Goal: Task Accomplishment & Management: Manage account settings

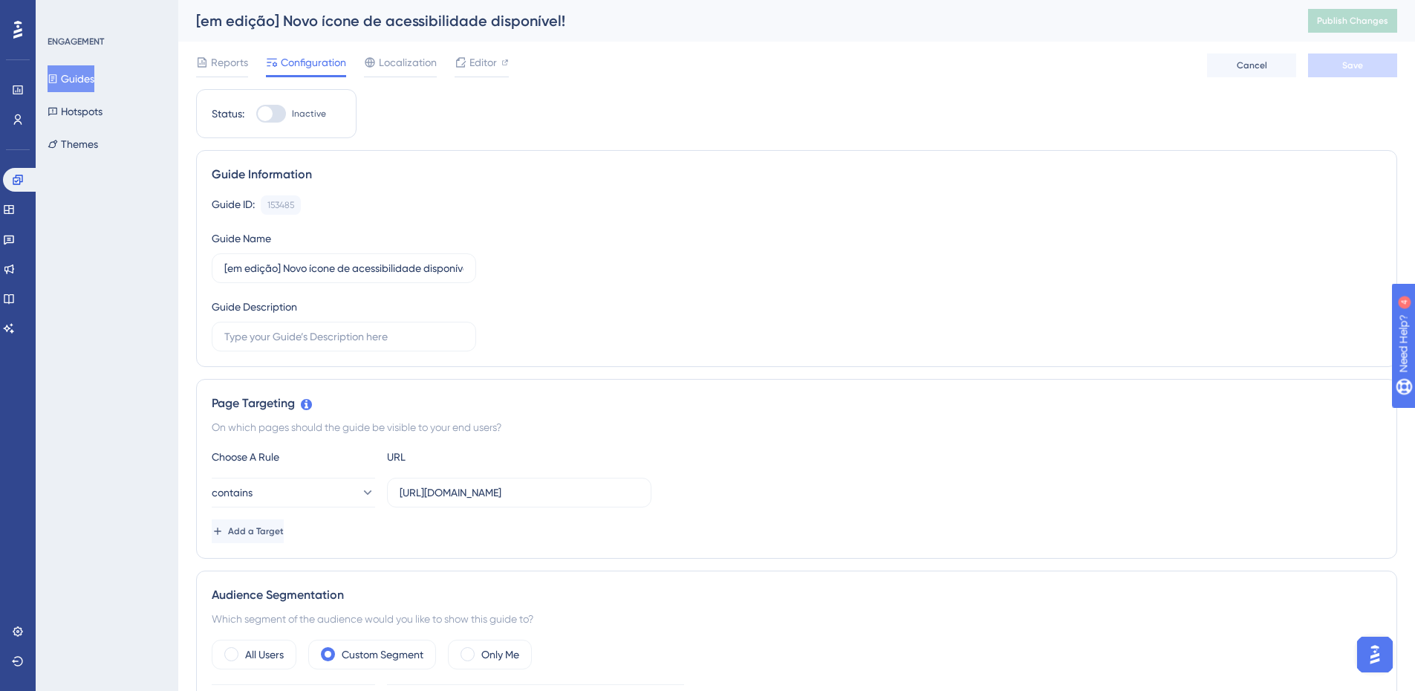
click at [94, 76] on button "Guides" at bounding box center [71, 78] width 47 height 27
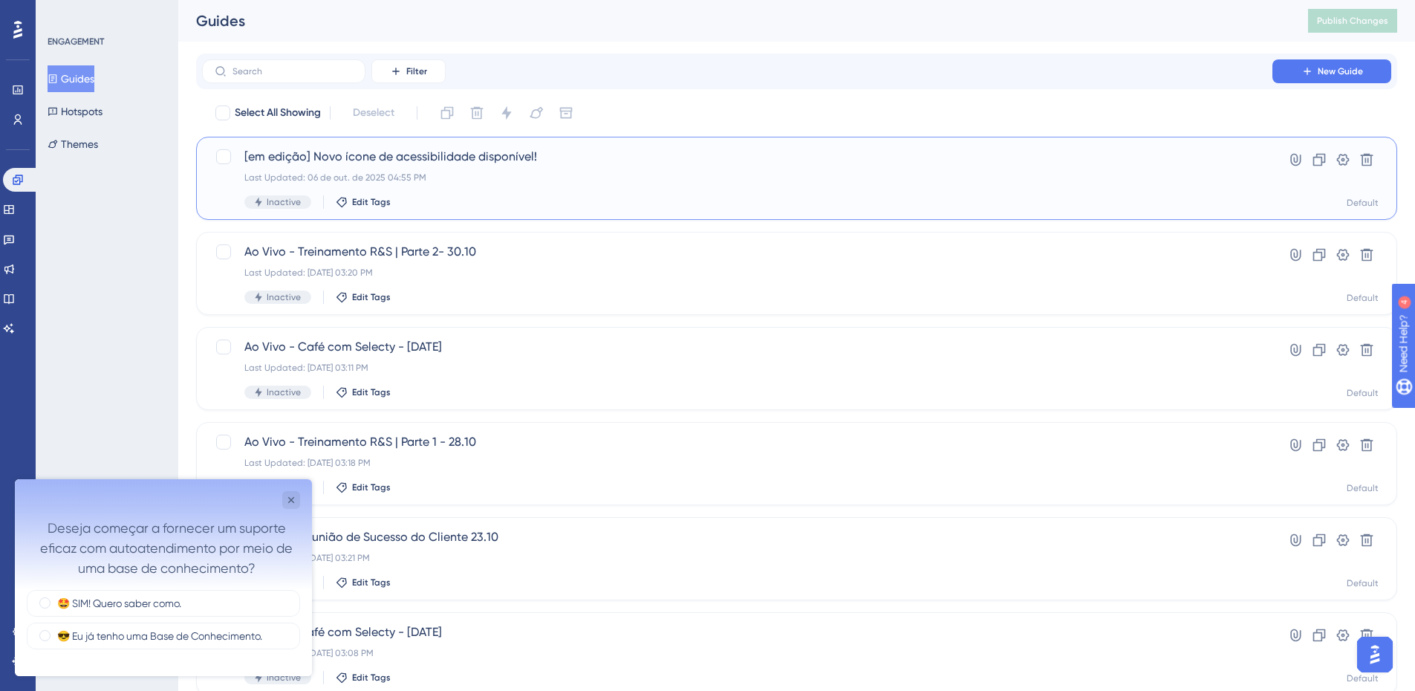
click at [388, 160] on span "[em edição] Novo ícone de acessibilidade disponível!" at bounding box center [737, 157] width 986 height 18
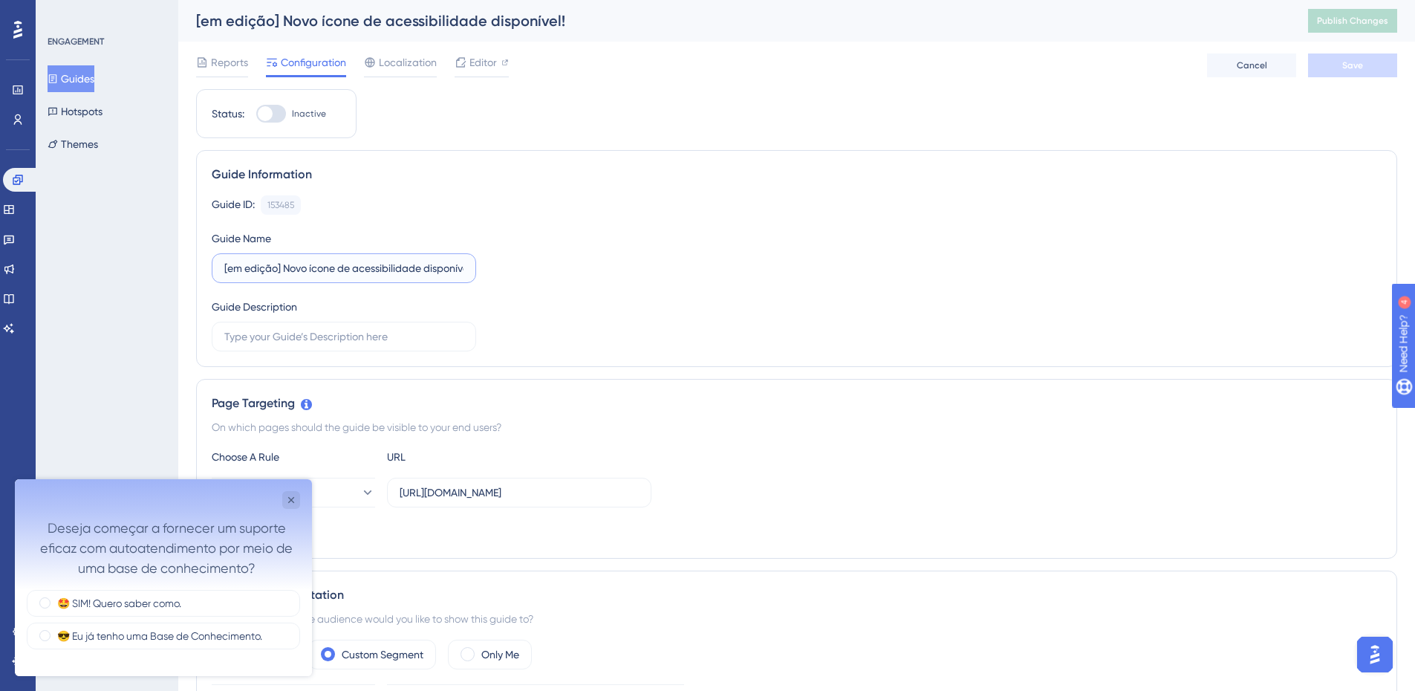
drag, startPoint x: 284, startPoint y: 267, endPoint x: 148, endPoint y: 267, distance: 135.9
type input "Novo ícone de acessibilidade disponível!"
click at [1372, 57] on button "Save" at bounding box center [1352, 65] width 89 height 24
click at [1363, 27] on button "Publish Changes" at bounding box center [1352, 21] width 89 height 24
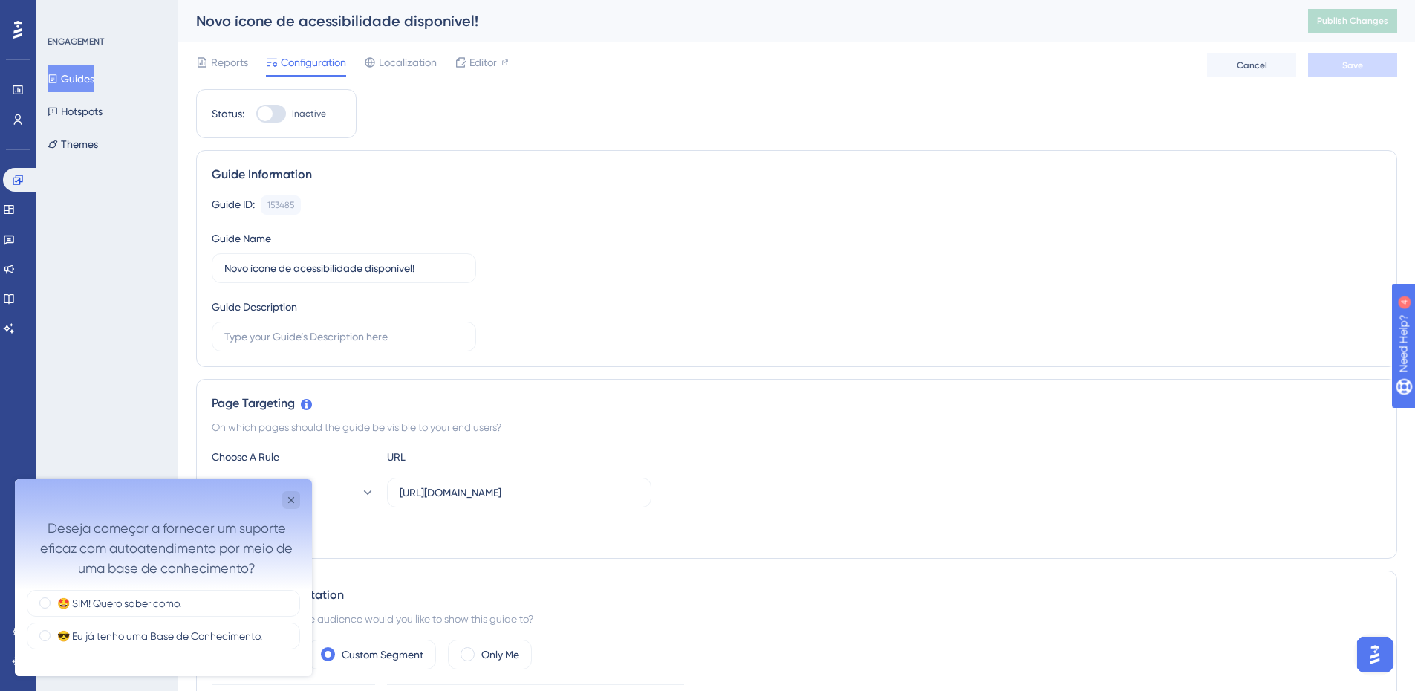
click at [94, 75] on button "Guides" at bounding box center [71, 78] width 47 height 27
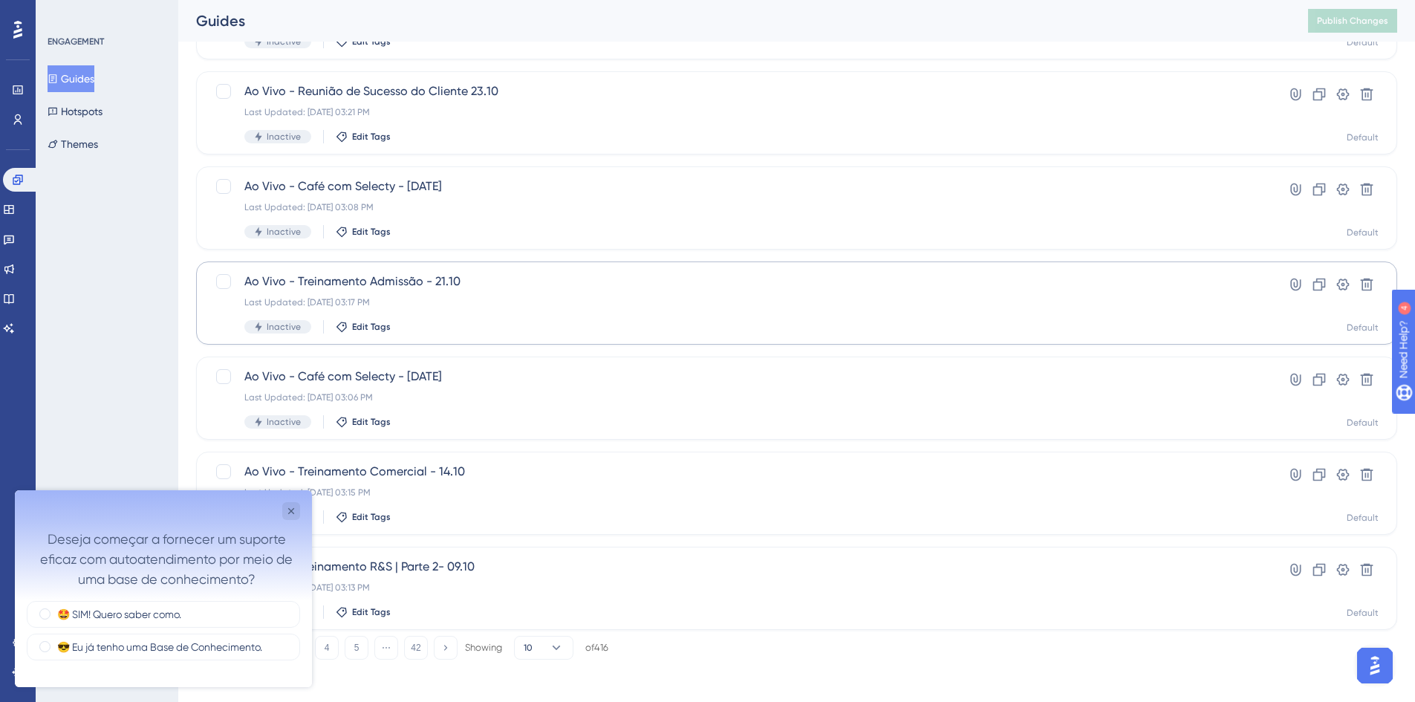
scroll to position [451, 0]
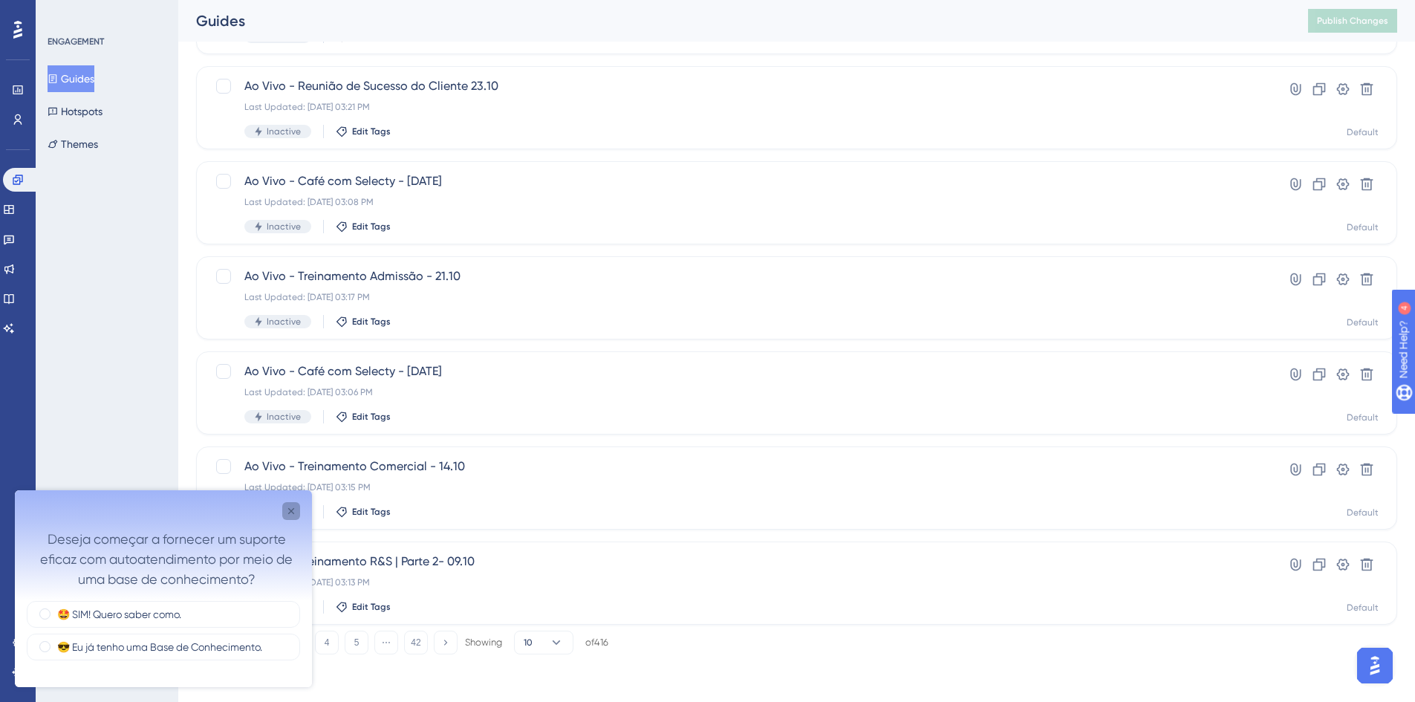
click at [296, 507] on icon "Close survey" at bounding box center [291, 511] width 12 height 12
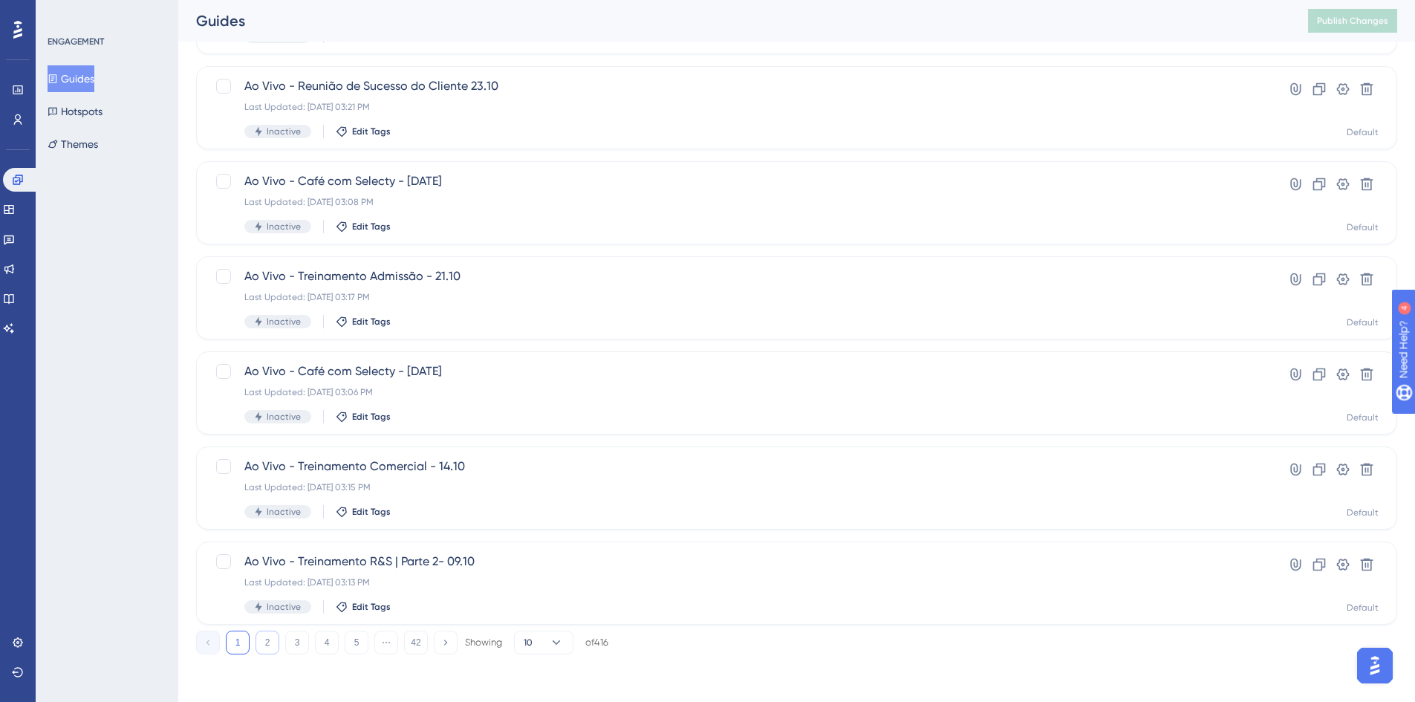
click at [272, 644] on button "2" at bounding box center [268, 643] width 24 height 24
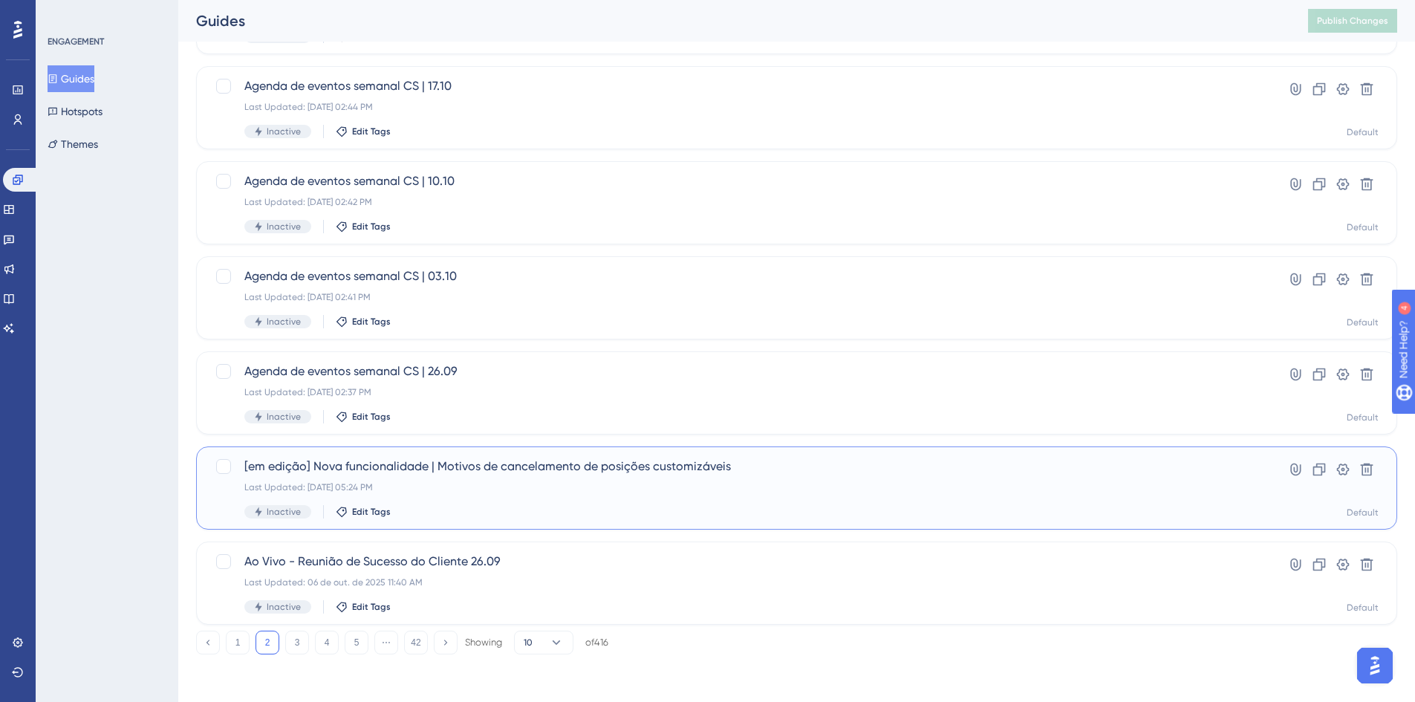
click at [478, 463] on span "[em edição] Nova funcionalidade | Motivos de cancelamento de posições customizá…" at bounding box center [737, 467] width 986 height 18
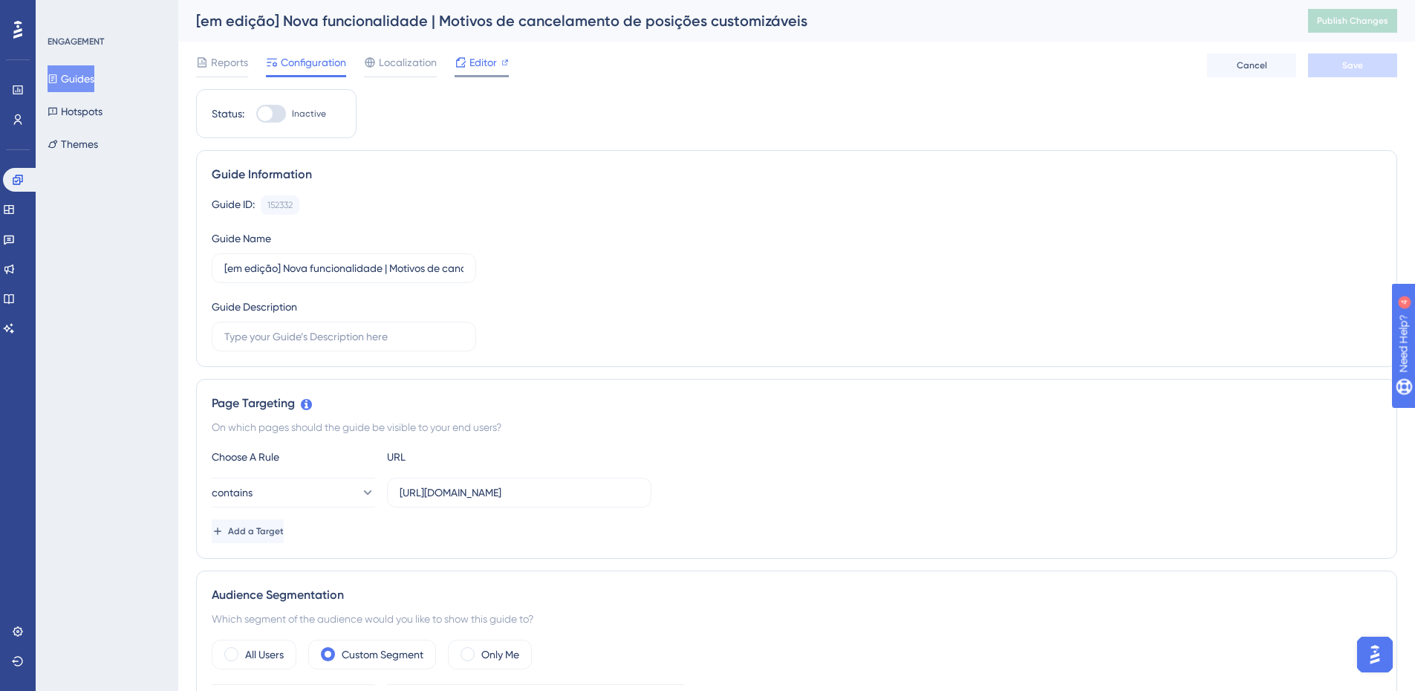
click at [487, 71] on div "Editor" at bounding box center [482, 65] width 54 height 24
click at [94, 82] on button "Guides" at bounding box center [71, 78] width 47 height 27
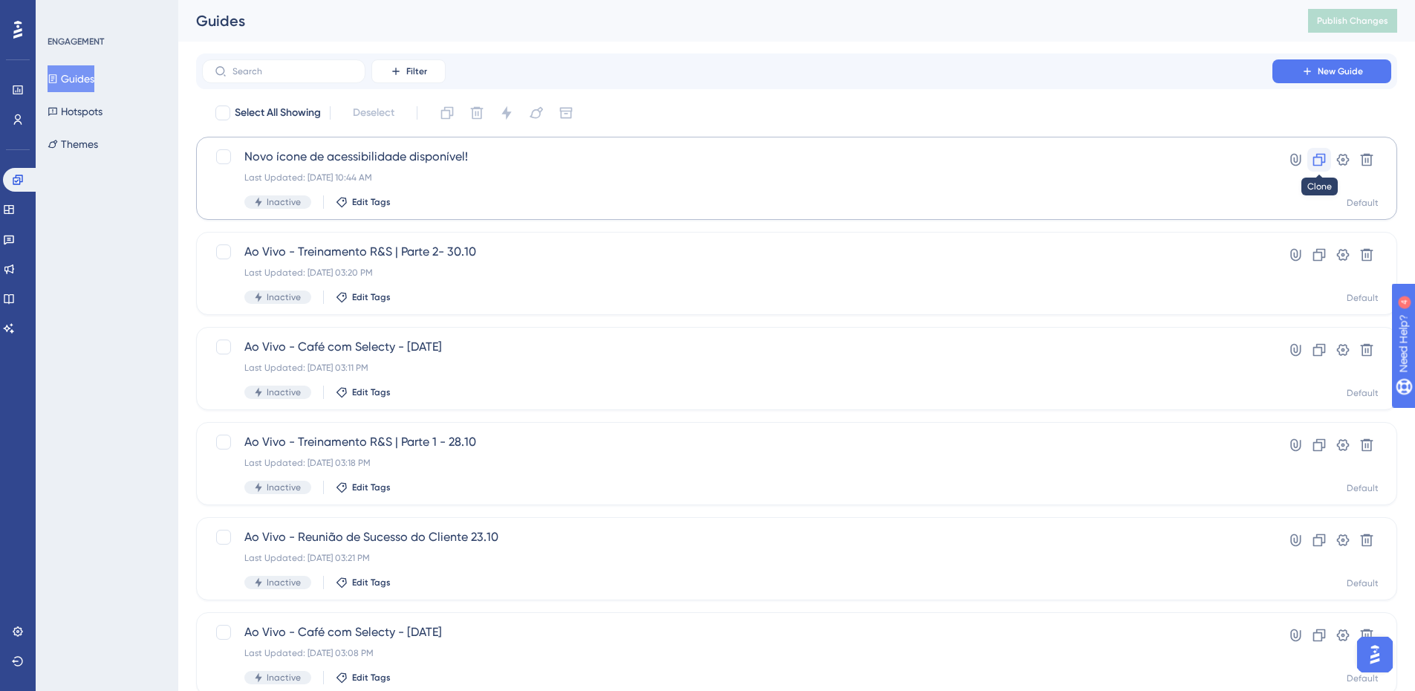
click at [1311, 168] on button at bounding box center [1319, 160] width 24 height 24
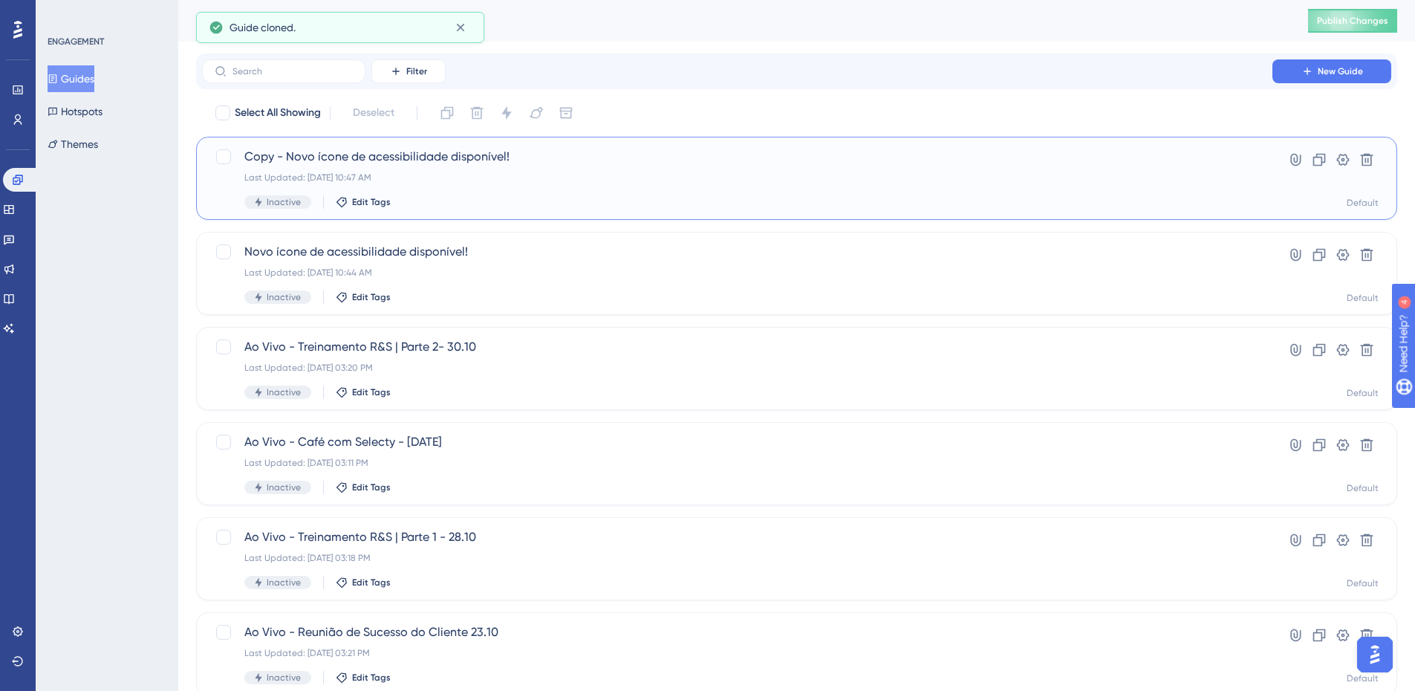
click at [674, 165] on span "Copy - Novo ícone de acessibilidade disponível!" at bounding box center [737, 157] width 986 height 18
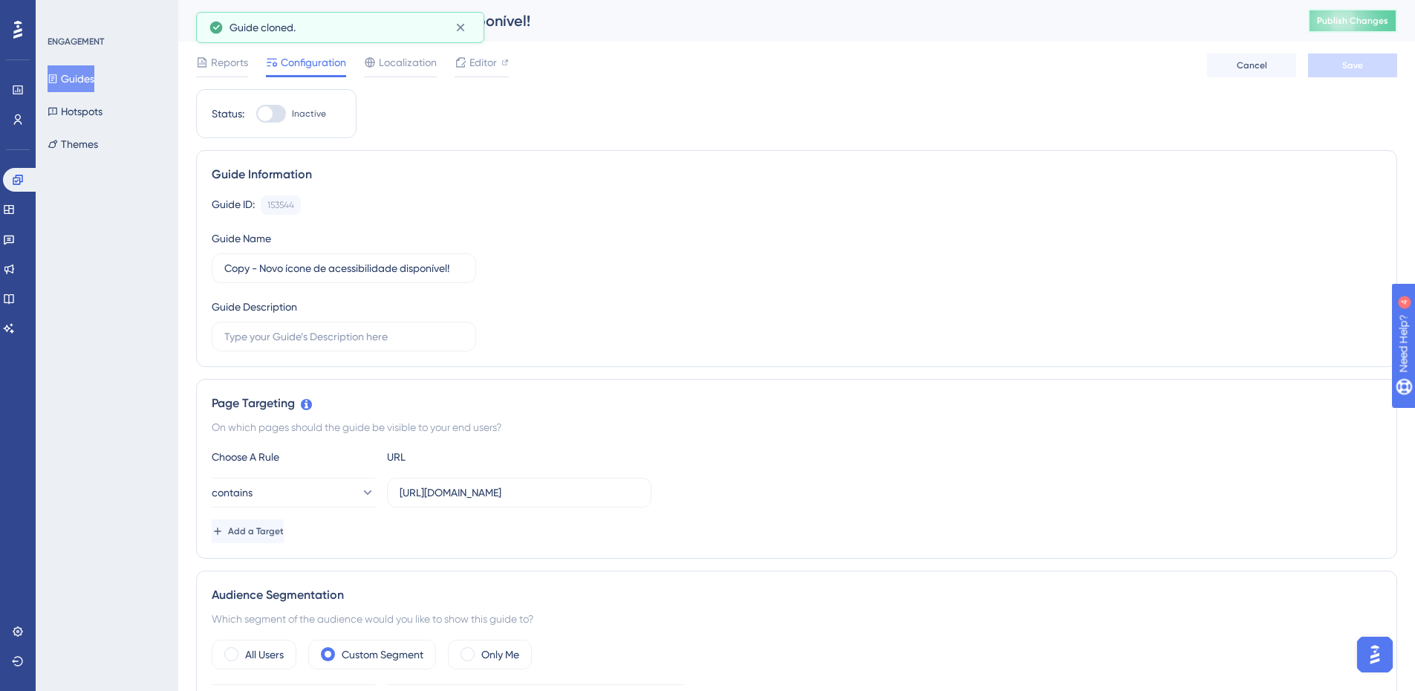
click at [1370, 29] on button "Publish Changes" at bounding box center [1352, 21] width 89 height 24
click at [477, 64] on span "Editor" at bounding box center [482, 62] width 27 height 18
click at [94, 81] on button "Guides" at bounding box center [71, 78] width 47 height 27
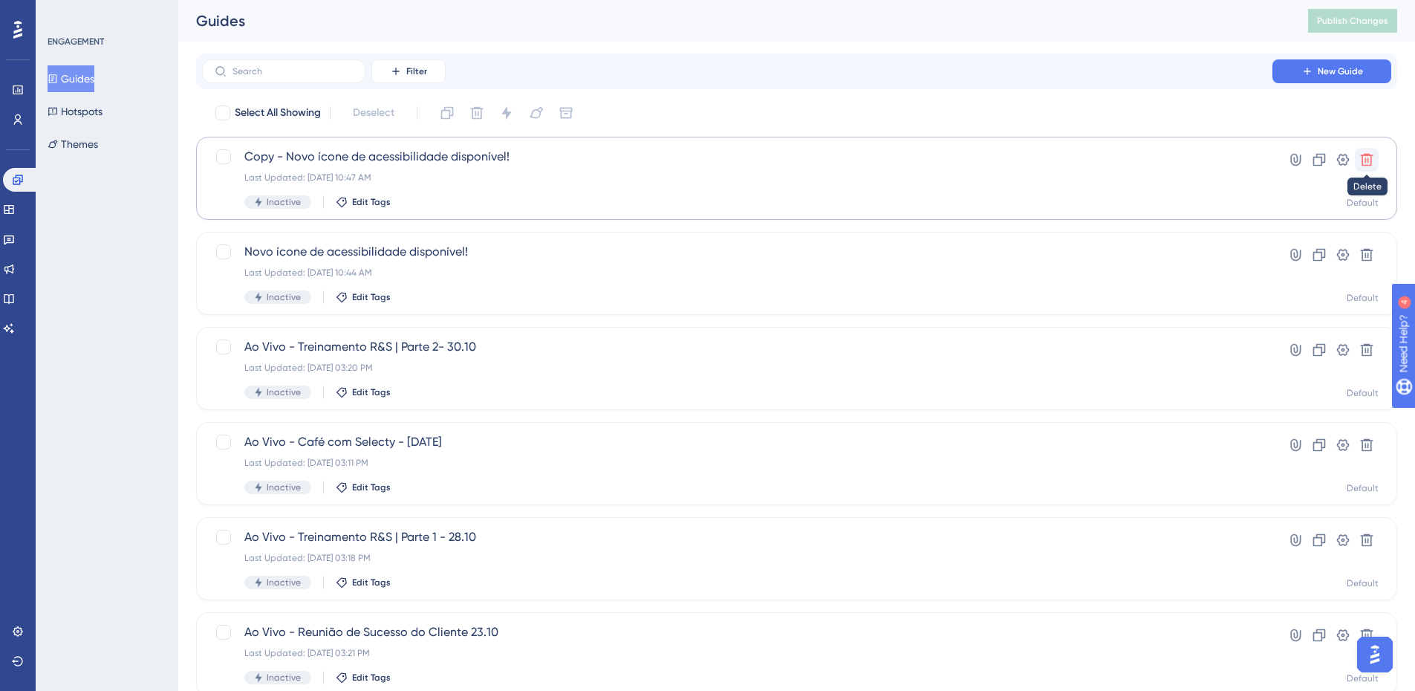
click at [1362, 167] on button at bounding box center [1367, 160] width 24 height 24
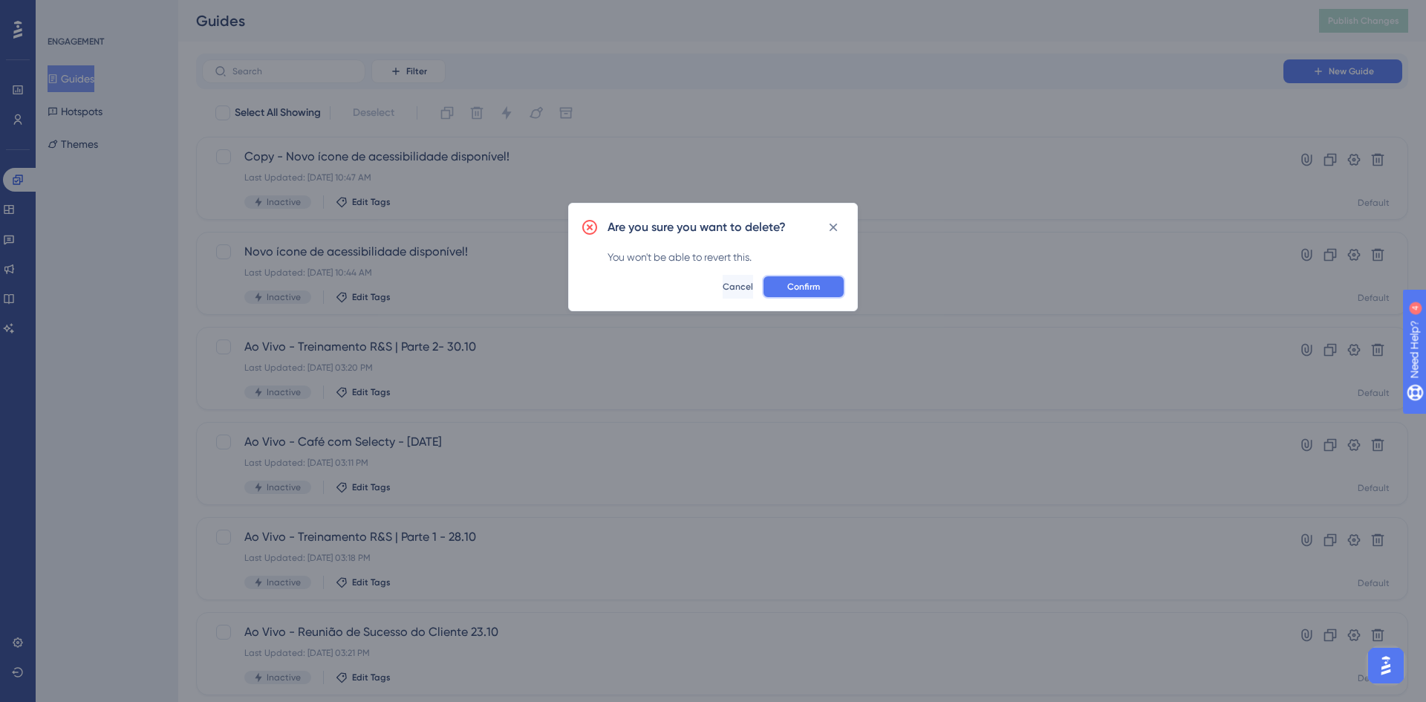
click at [783, 290] on button "Confirm" at bounding box center [803, 287] width 83 height 24
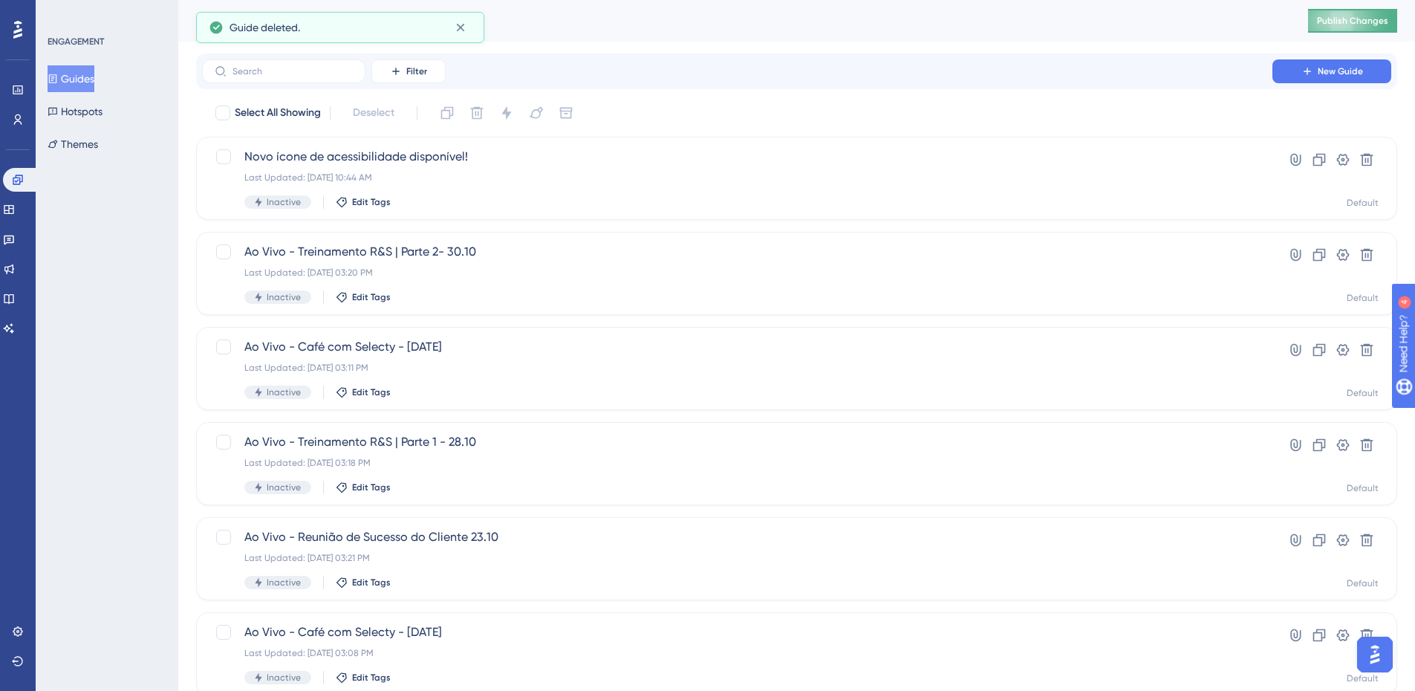
click at [1371, 18] on span "Publish Changes" at bounding box center [1352, 21] width 71 height 12
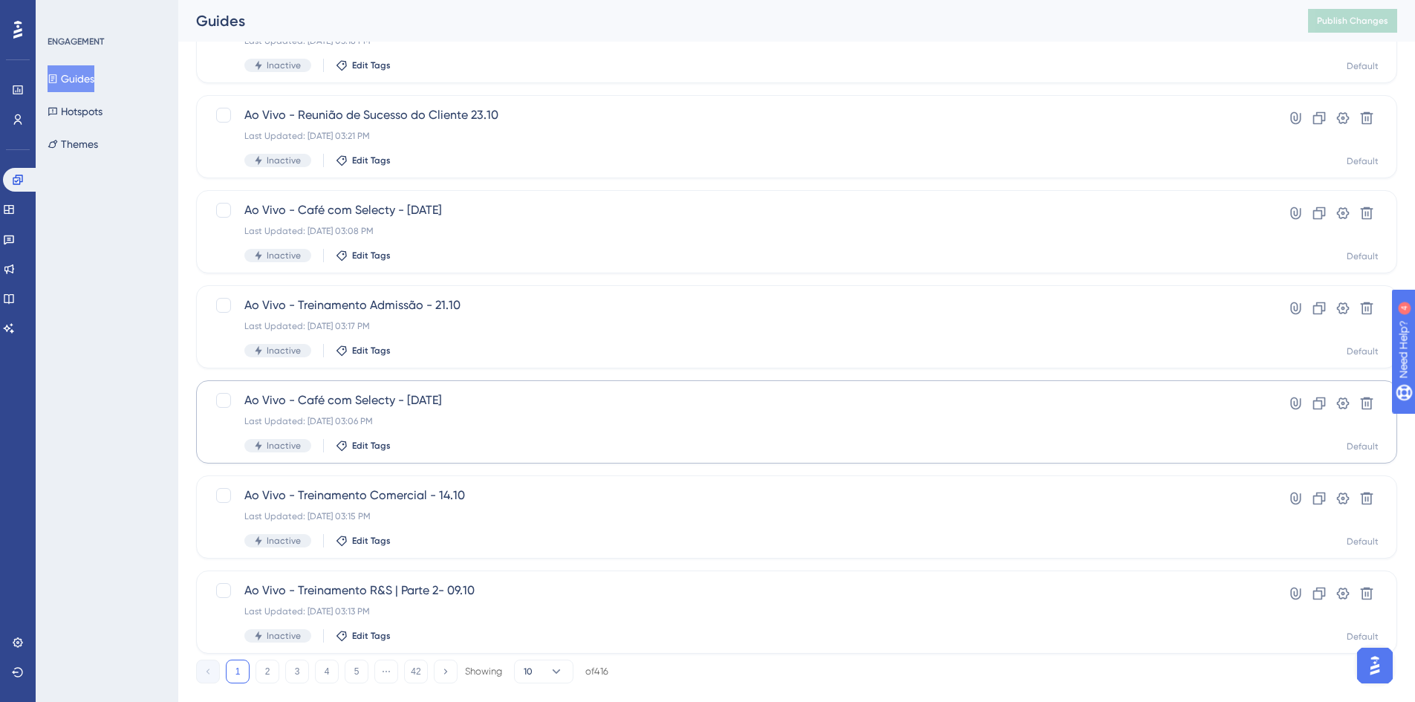
scroll to position [451, 0]
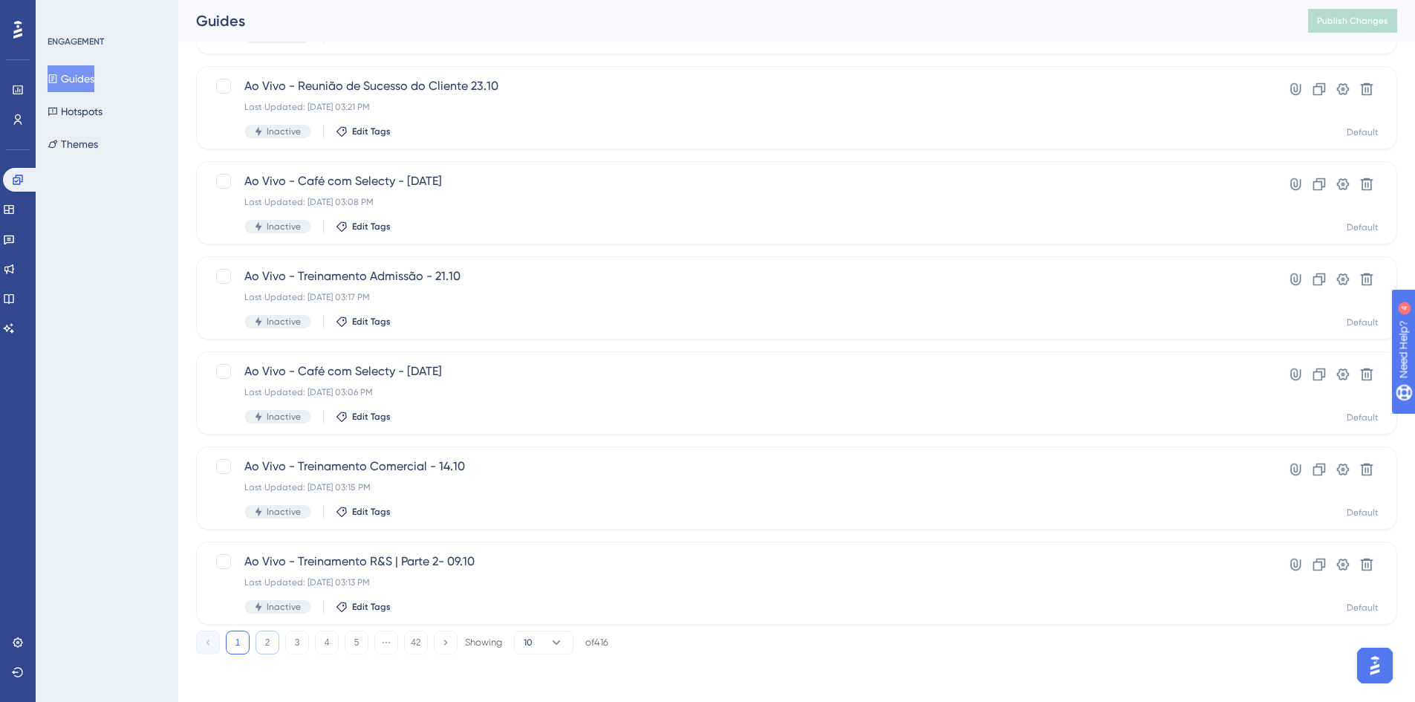
click at [267, 643] on button "2" at bounding box center [268, 643] width 24 height 24
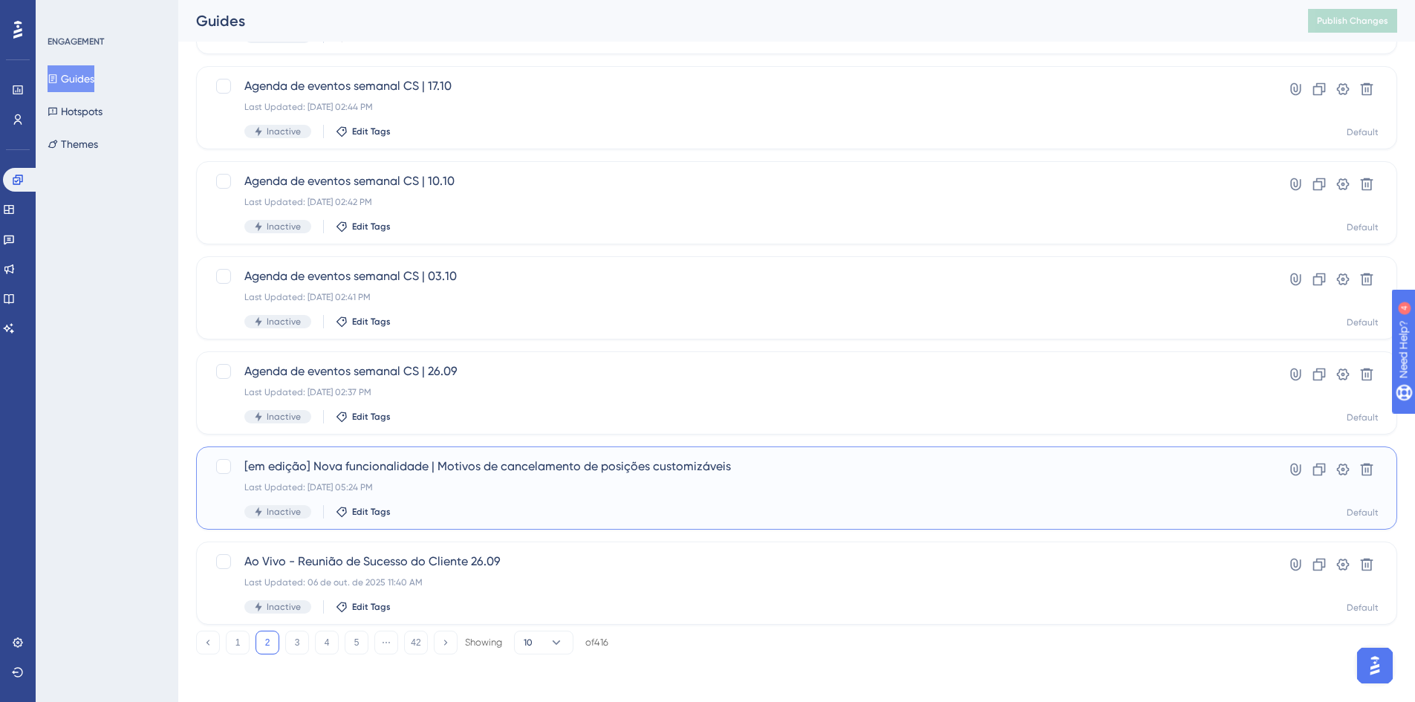
click at [933, 489] on div "Last Updated: 19 de set. de 2025 05:24 PM" at bounding box center [737, 487] width 986 height 12
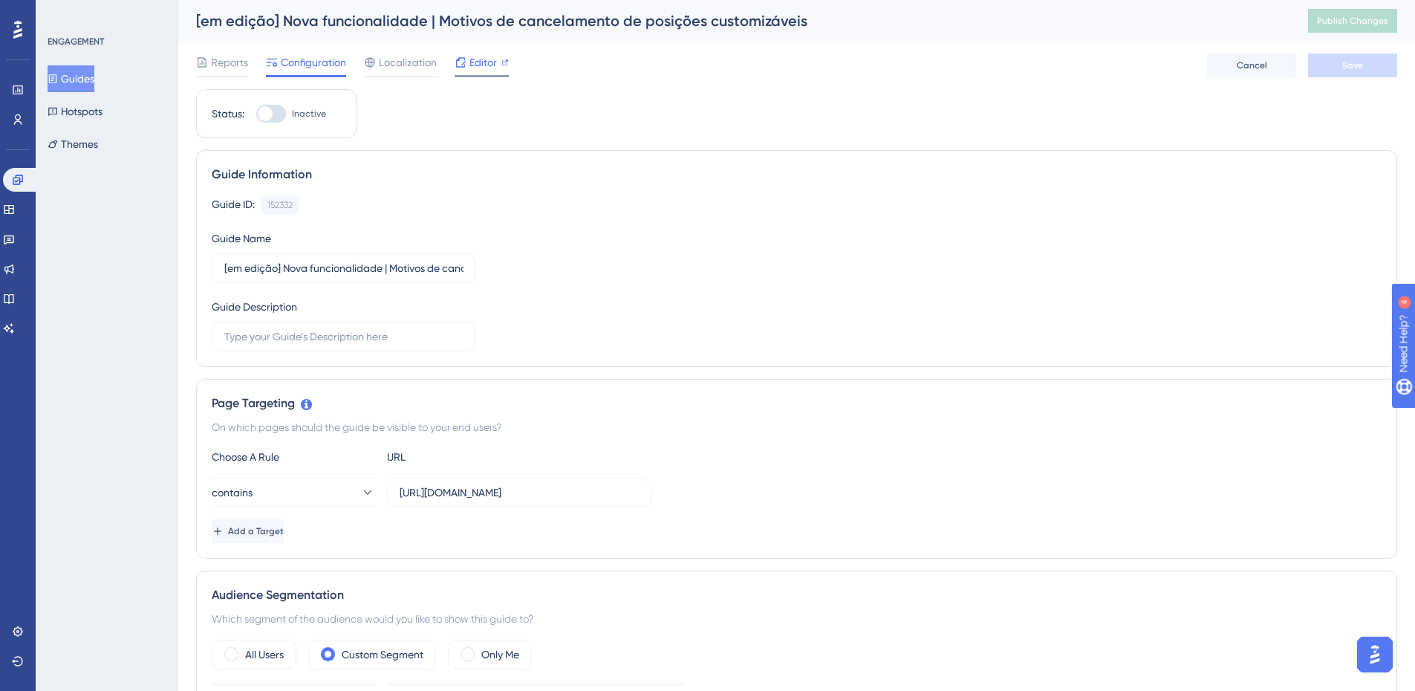
click at [484, 61] on span "Editor" at bounding box center [482, 62] width 27 height 18
click at [1375, 27] on button "Publish Changes" at bounding box center [1352, 21] width 89 height 24
click at [783, 22] on div "[em edição] Nova funcionalidade | Motivos de cancelamento de posições customizá…" at bounding box center [733, 20] width 1075 height 21
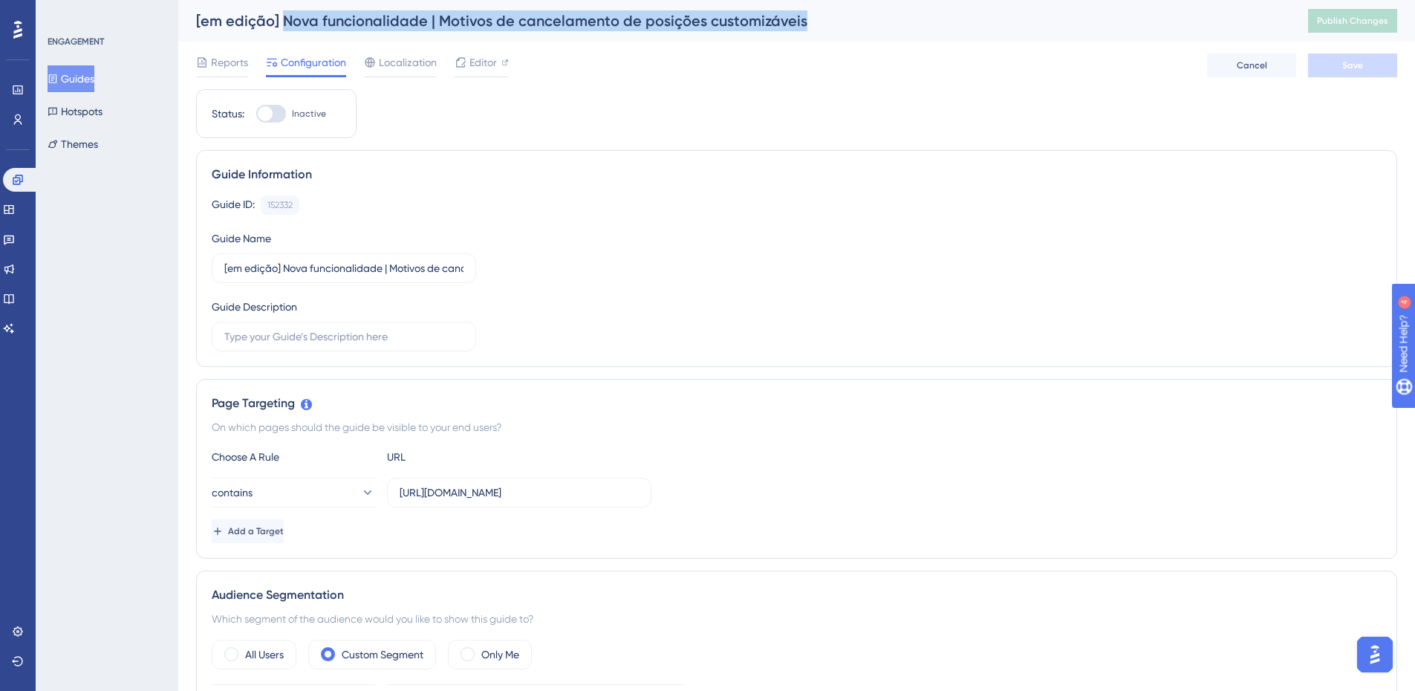
drag, startPoint x: 798, startPoint y: 21, endPoint x: 283, endPoint y: 11, distance: 514.9
click at [283, 11] on div "[em edição] Nova funcionalidade | Motivos de cancelamento de posições customizá…" at bounding box center [733, 20] width 1075 height 21
copy div "Nova funcionalidade | Motivos de cancelamento de posições customizáveis"
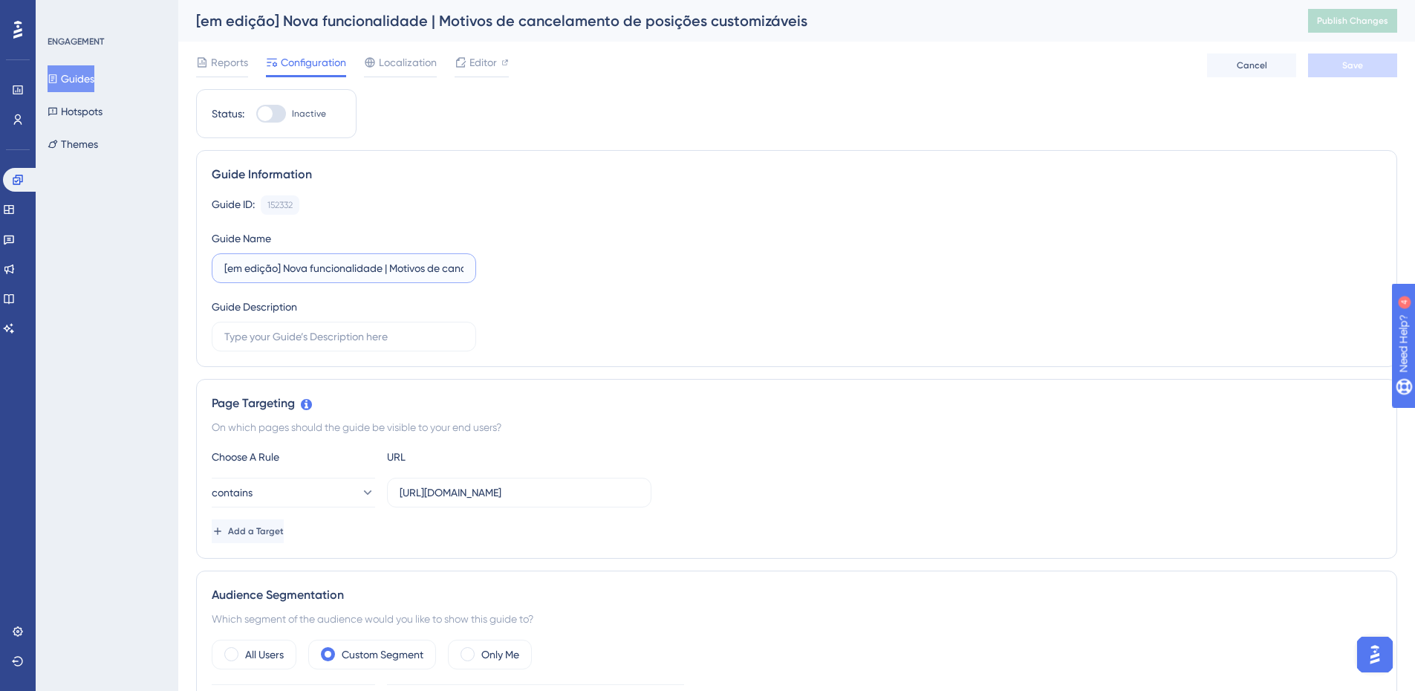
click at [331, 272] on input "[em edição] Nova funcionalidade | Motivos de cancelamento de posições customizá…" at bounding box center [343, 268] width 239 height 16
drag, startPoint x: 289, startPoint y: 268, endPoint x: 186, endPoint y: 267, distance: 103.3
type input "Nova funcionalidade | Motivos de cancelamento de posições customizáveis"
click at [1356, 62] on span "Save" at bounding box center [1352, 65] width 21 height 12
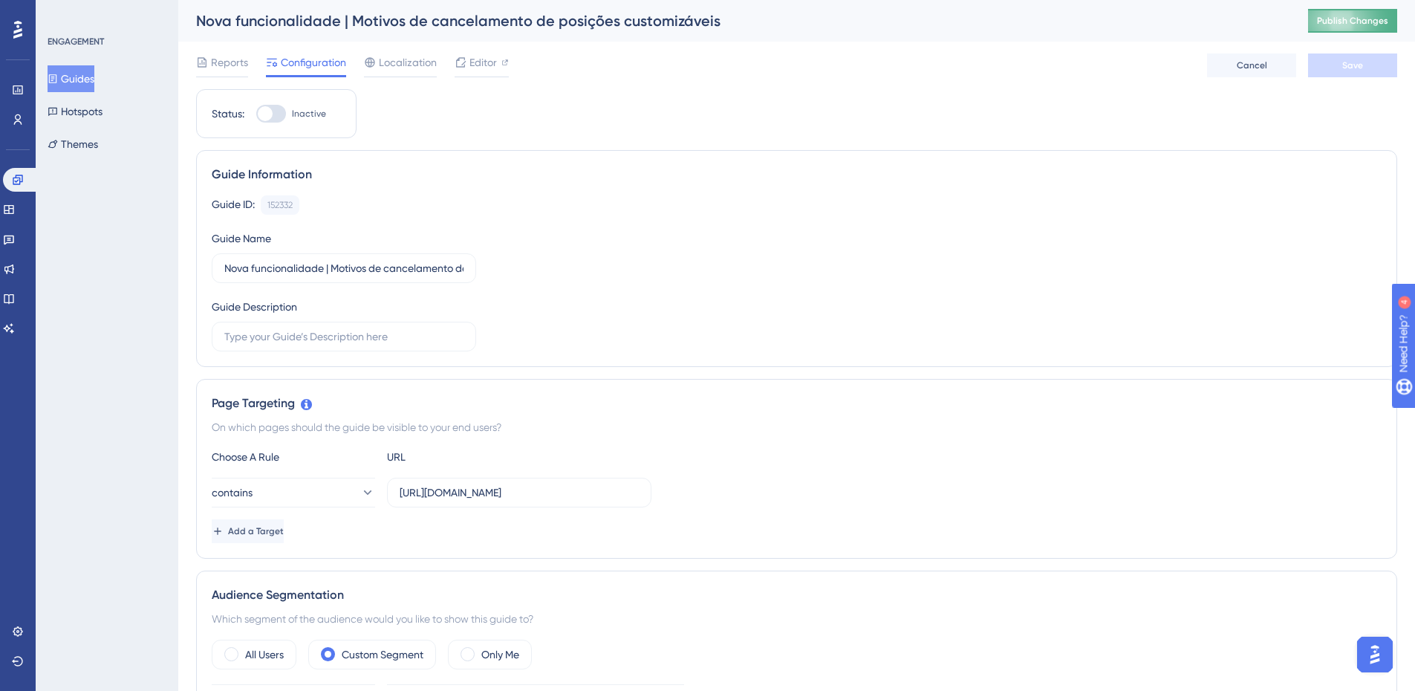
click at [1376, 23] on span "Publish Changes" at bounding box center [1352, 21] width 71 height 12
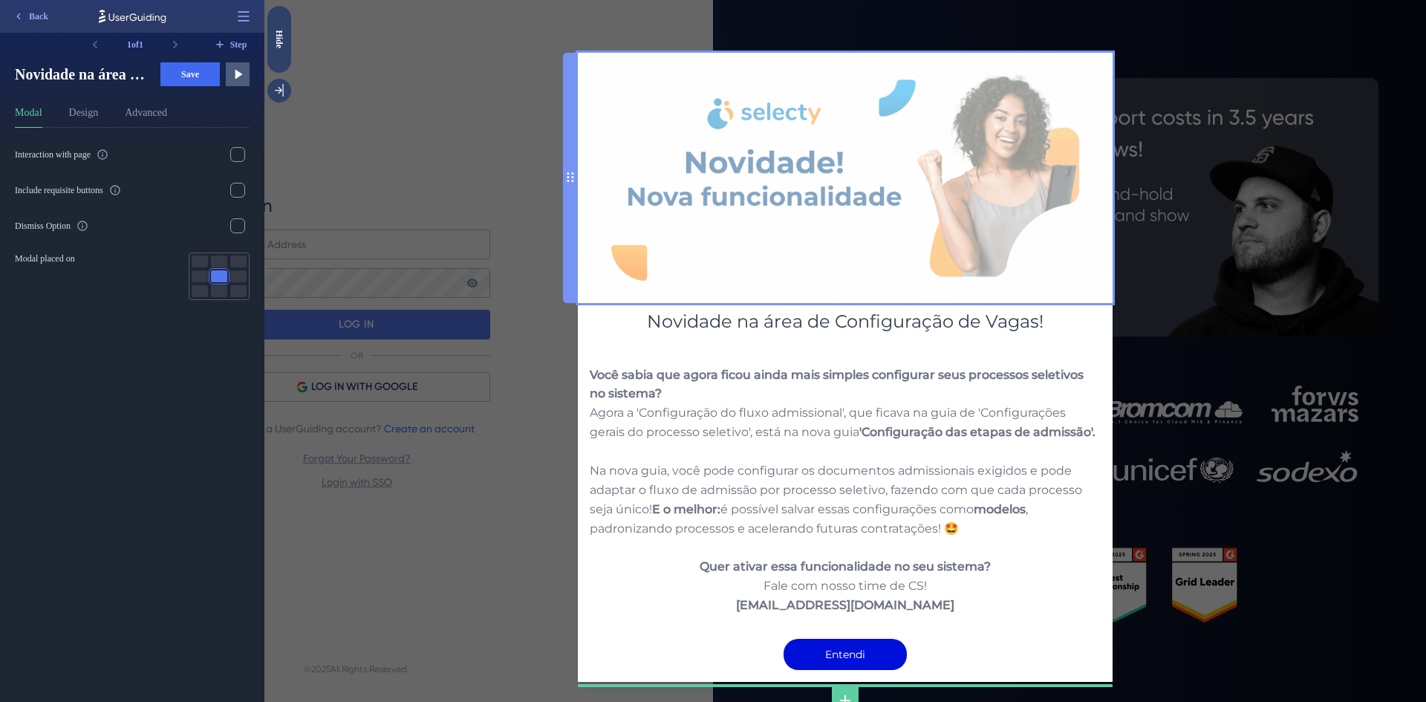
scroll to position [86, 0]
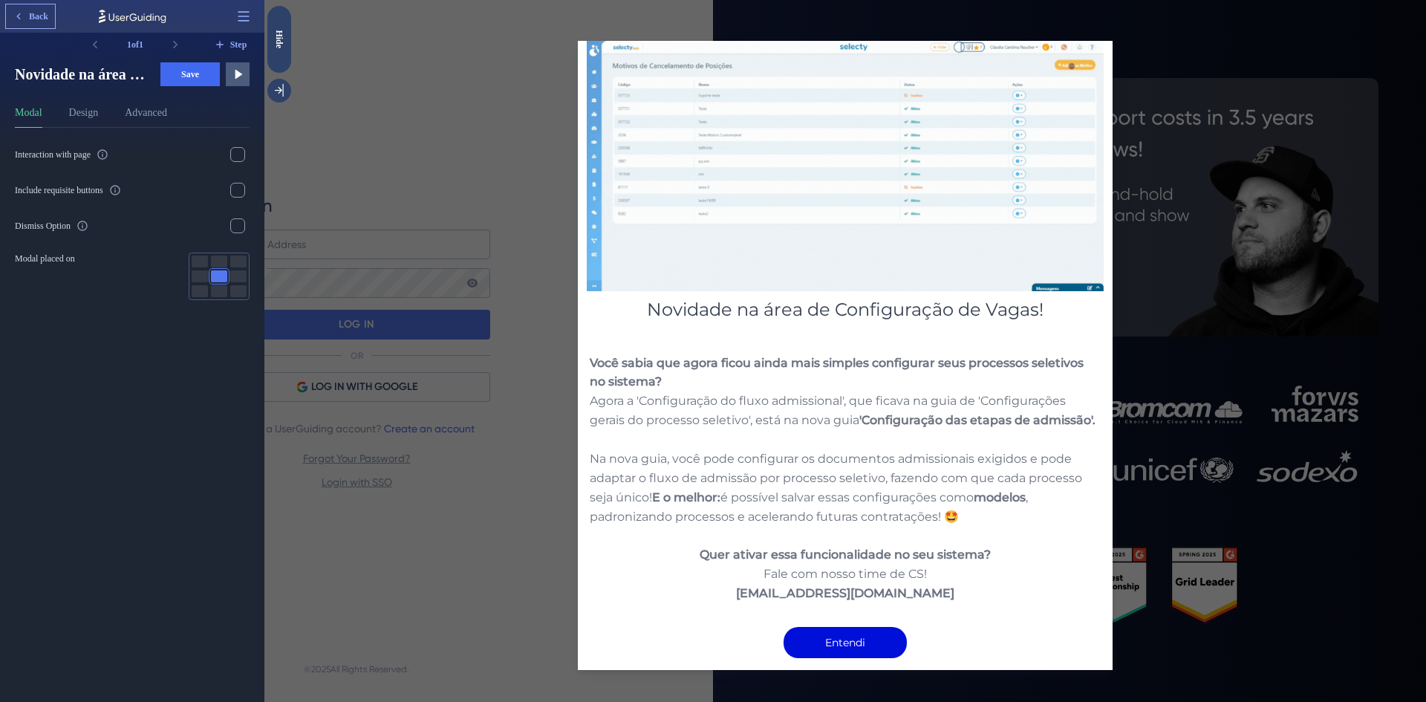
click at [45, 25] on button "Back" at bounding box center [30, 16] width 49 height 24
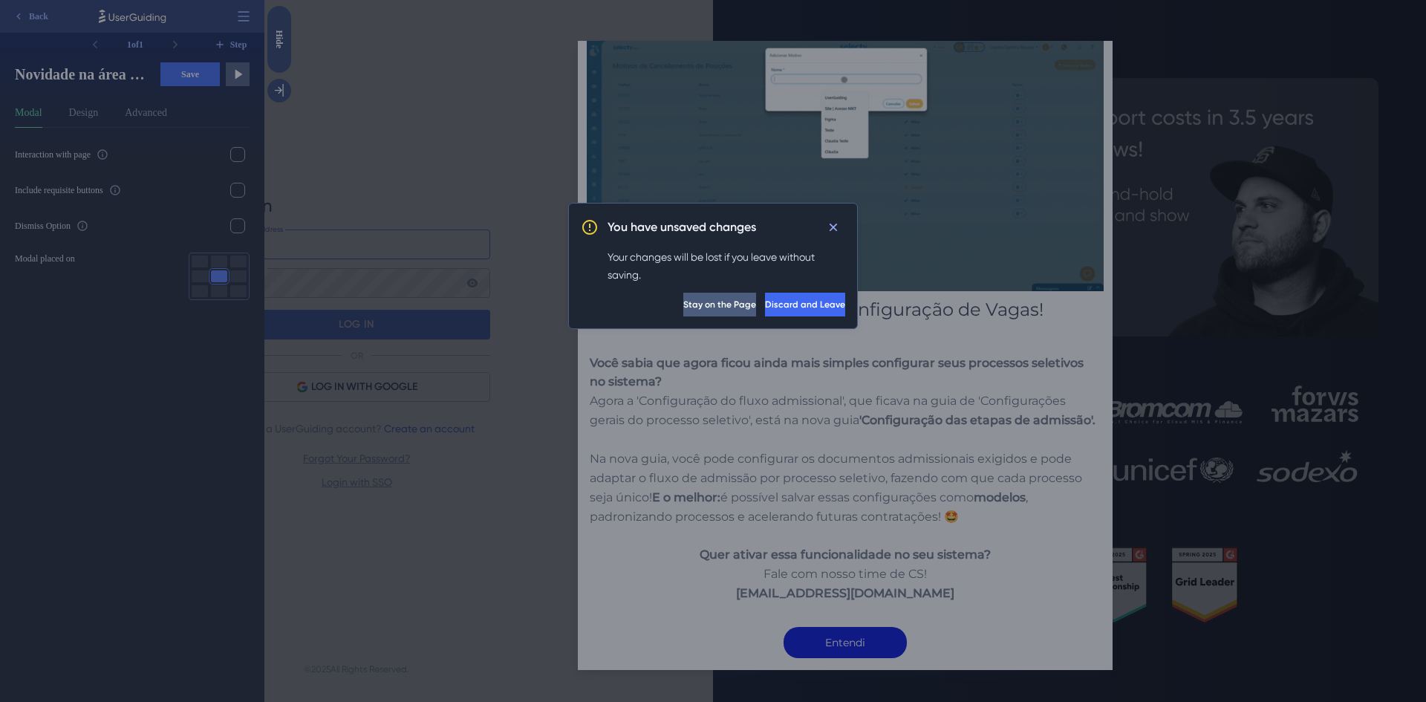
type input "marketing@selecty.com.br"
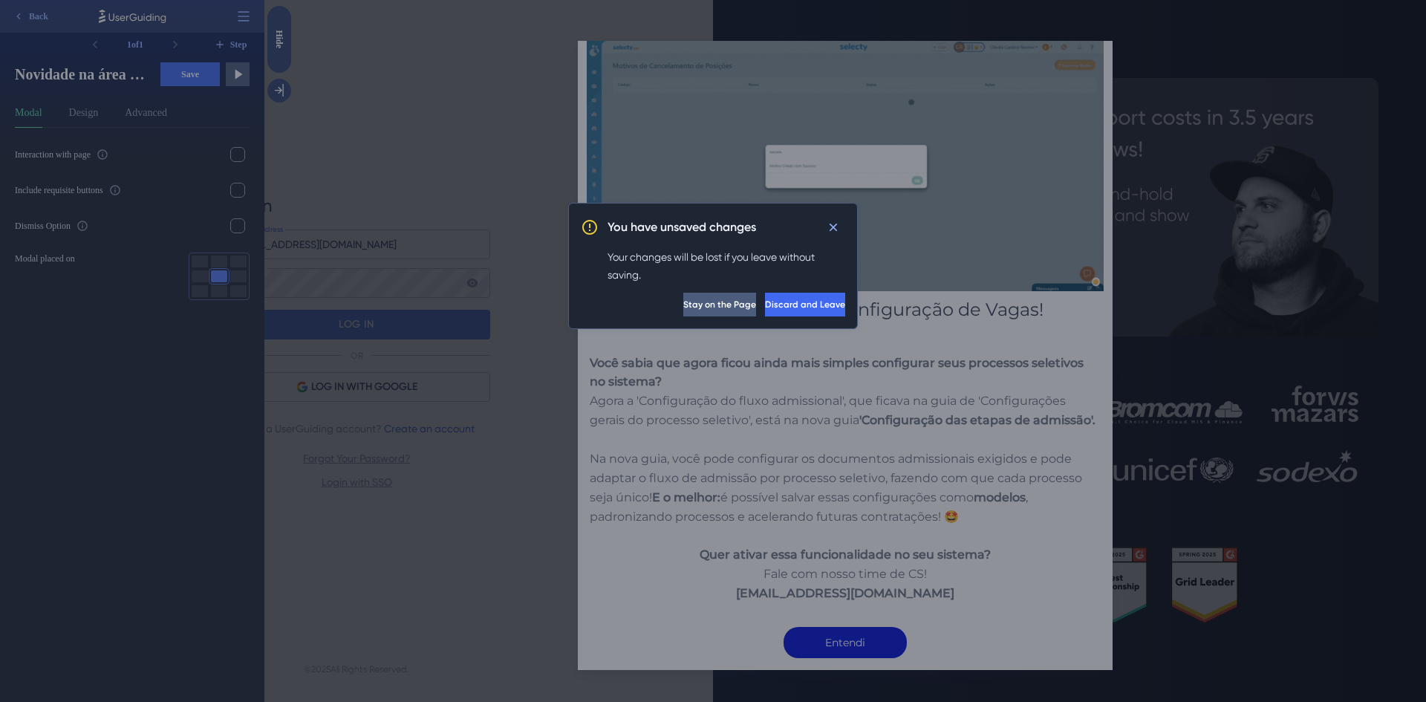
click at [162, 411] on div "You have unsaved changes Your changes will be lost if you leave without saving.…" at bounding box center [713, 351] width 1426 height 702
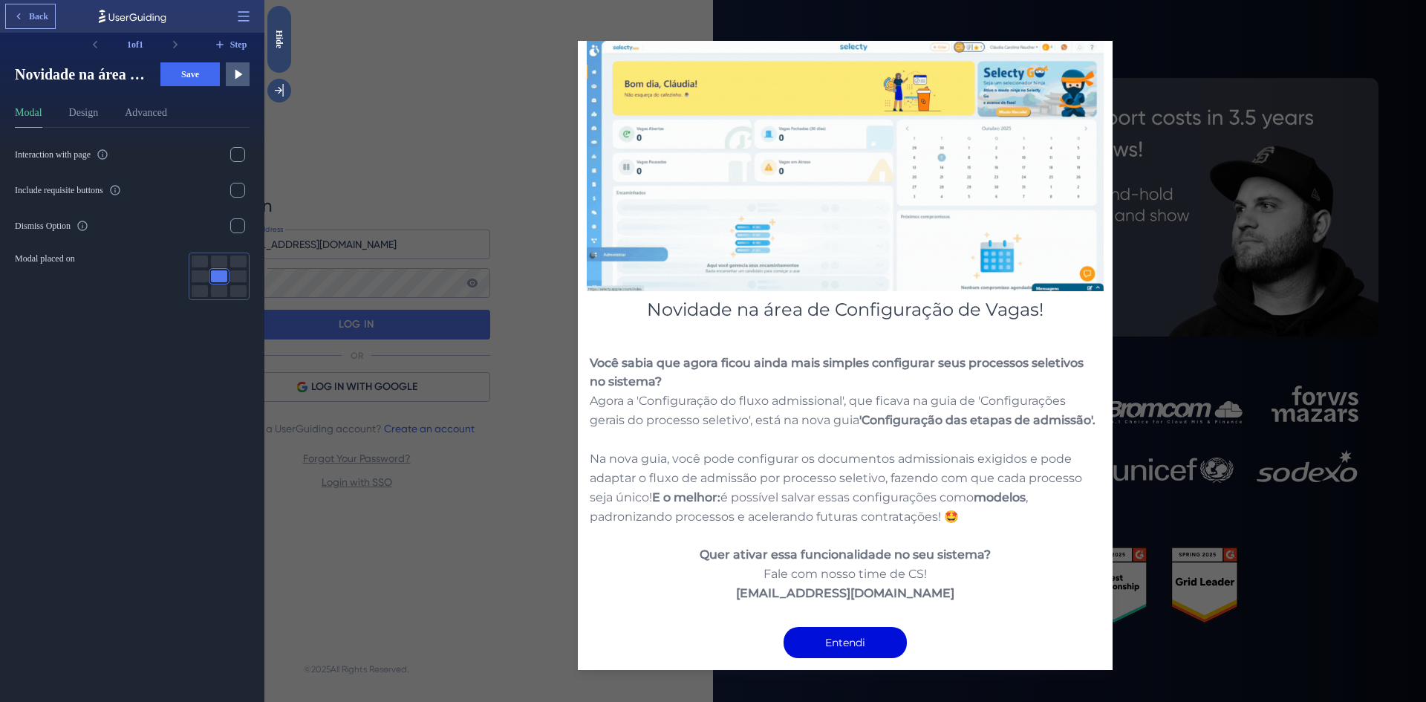
click at [34, 21] on span "Back" at bounding box center [38, 16] width 19 height 12
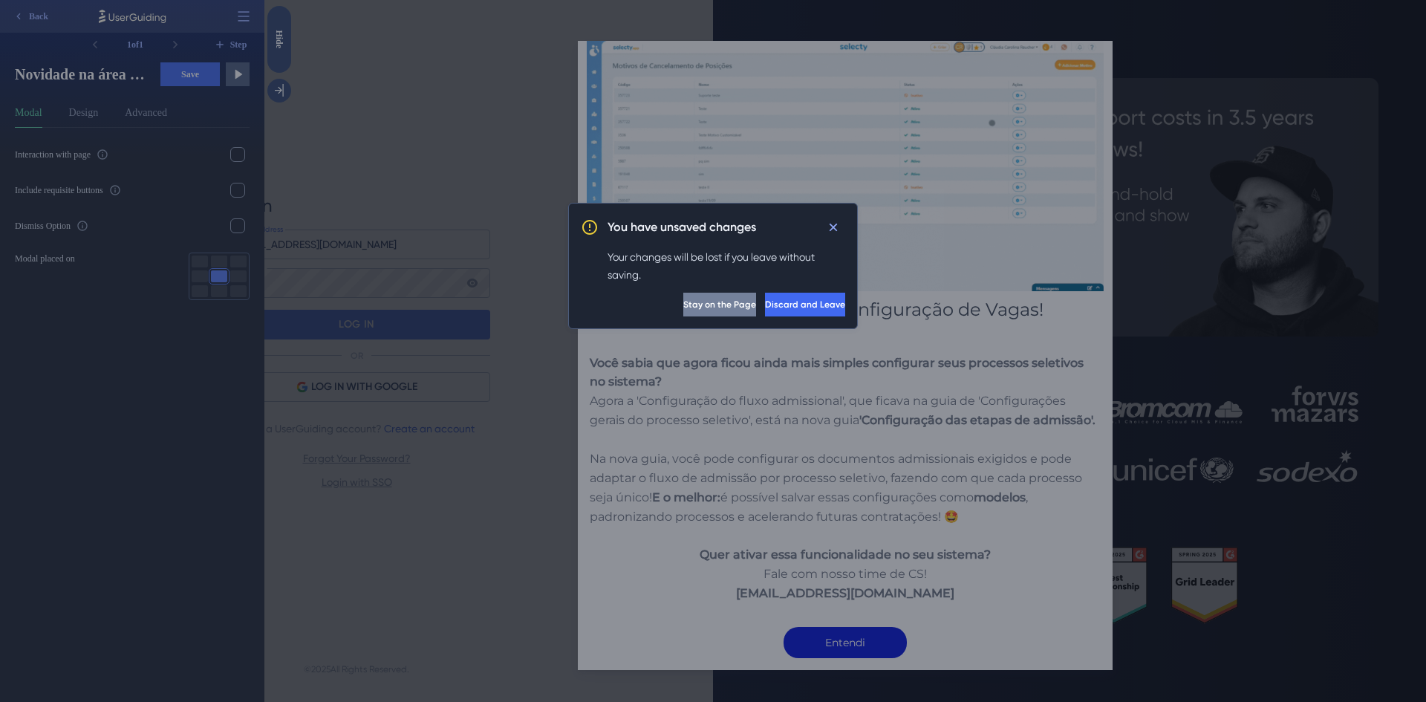
click at [685, 306] on button "Stay on the Page" at bounding box center [719, 305] width 73 height 24
